Goal: Learn about a topic

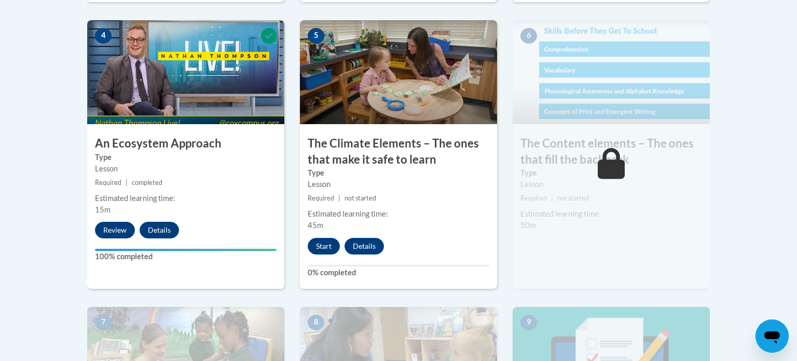
scroll to position [644, 0]
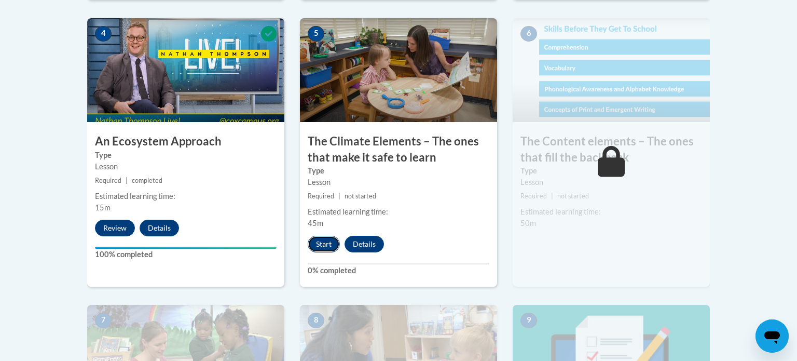
click at [317, 242] on button "Start" at bounding box center [324, 244] width 32 height 17
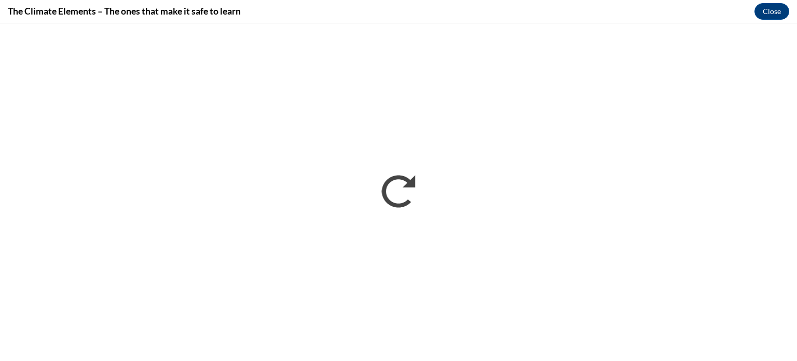
scroll to position [0, 0]
